Goal: Check status

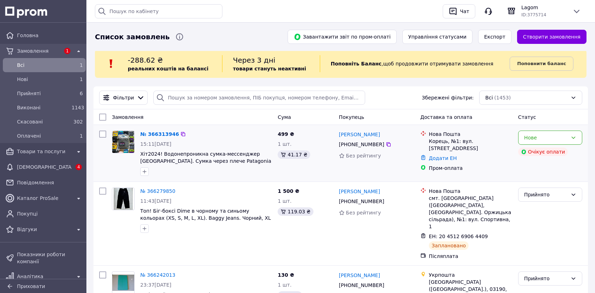
click at [517, 148] on div "Нове Очікує оплати" at bounding box center [551, 153] width 70 height 51
click at [526, 142] on div "Нове" at bounding box center [550, 138] width 64 height 14
click at [524, 153] on li "Прийнято" at bounding box center [550, 153] width 63 height 13
click at [388, 145] on icon at bounding box center [389, 145] width 6 height 6
click at [387, 144] on icon at bounding box center [389, 144] width 4 height 4
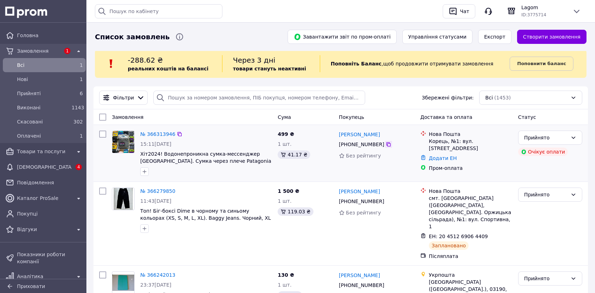
click at [387, 142] on icon at bounding box center [389, 145] width 6 height 6
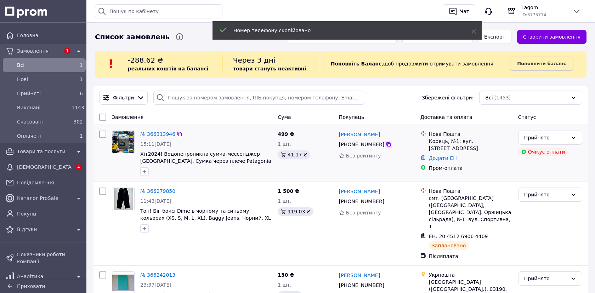
click at [387, 146] on icon at bounding box center [389, 144] width 4 height 4
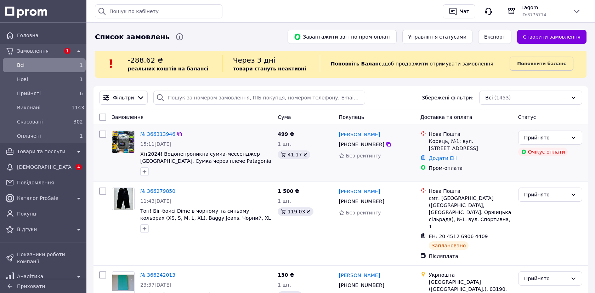
click at [445, 156] on link "Додати ЕН" at bounding box center [443, 159] width 28 height 6
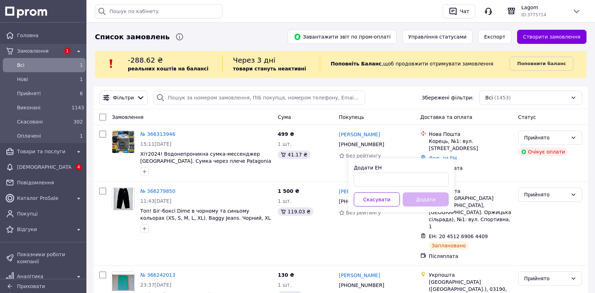
click at [402, 191] on div "Додати ЕН Скасувати Додати" at bounding box center [401, 186] width 106 height 54
click at [412, 188] on div "Додати ЕН Скасувати Додати" at bounding box center [401, 186] width 106 height 54
click at [417, 186] on input "Додати ЕН" at bounding box center [401, 180] width 95 height 14
paste input "20451269131880"
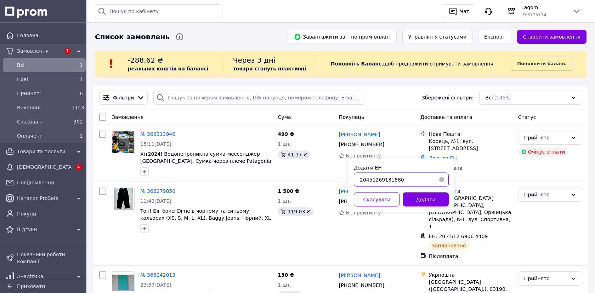
click at [416, 183] on input "20451269131880" at bounding box center [401, 180] width 95 height 14
type input "20451269131880"
click at [419, 196] on button "Додати" at bounding box center [426, 200] width 46 height 14
